Goal: Task Accomplishment & Management: Complete application form

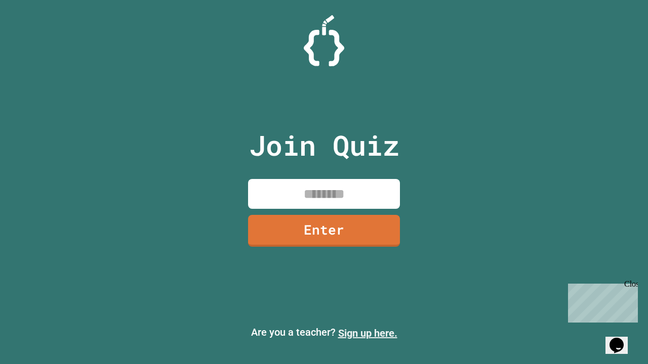
click at [367, 333] on link "Sign up here." at bounding box center [367, 333] width 59 height 12
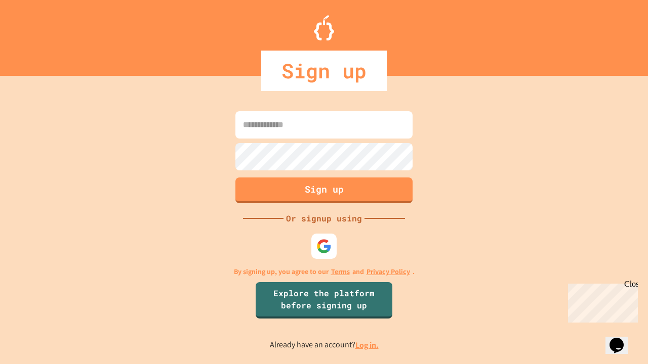
click at [367, 345] on link "Log in." at bounding box center [366, 345] width 23 height 11
